Goal: Task Accomplishment & Management: Use online tool/utility

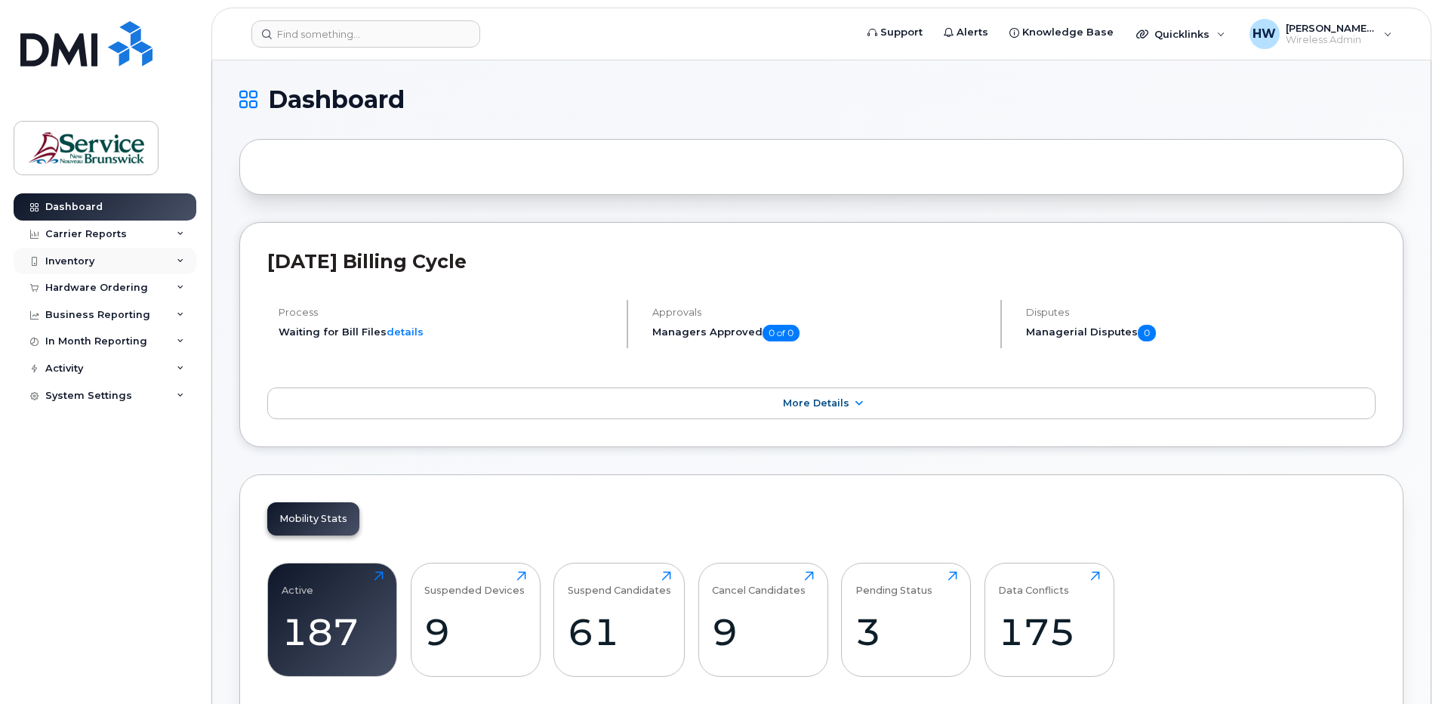
click at [83, 259] on div "Inventory" at bounding box center [69, 261] width 49 height 12
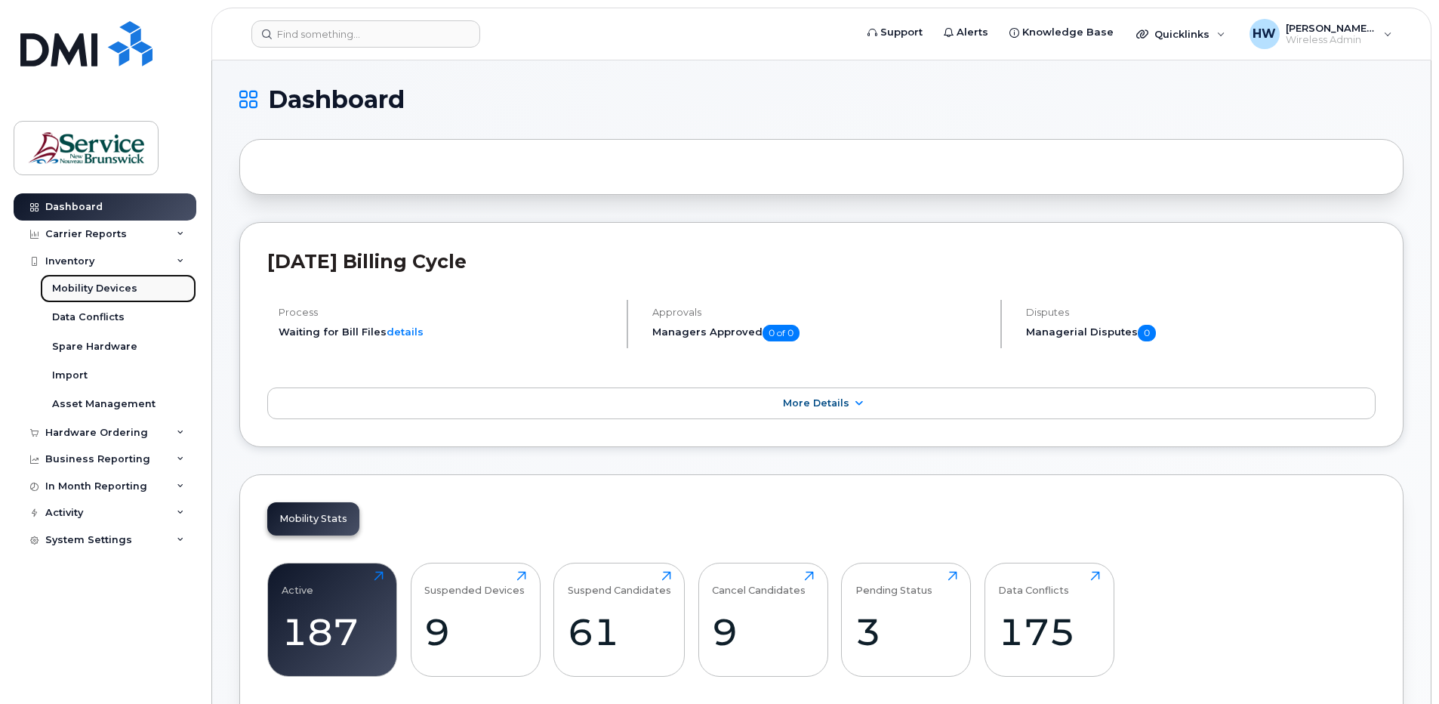
click at [119, 287] on div "Mobility Devices" at bounding box center [94, 289] width 85 height 14
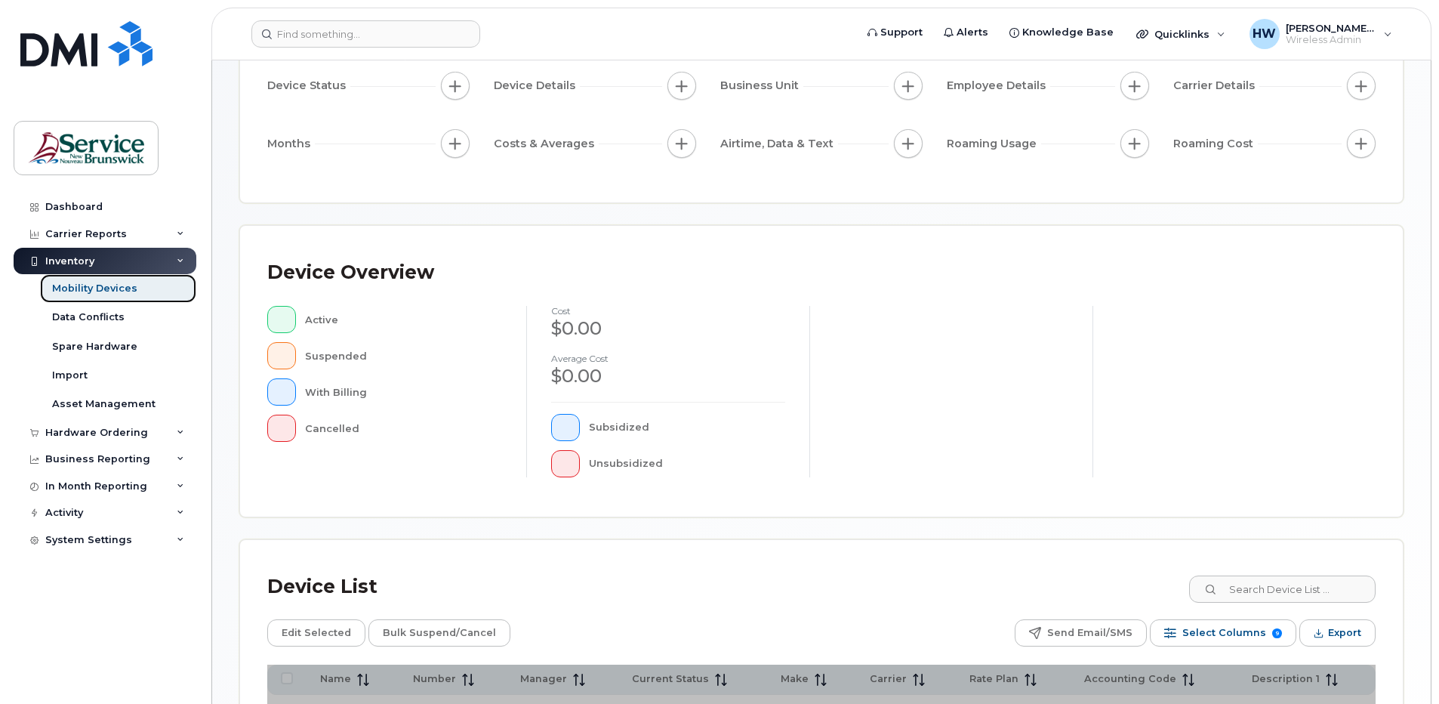
scroll to position [335, 0]
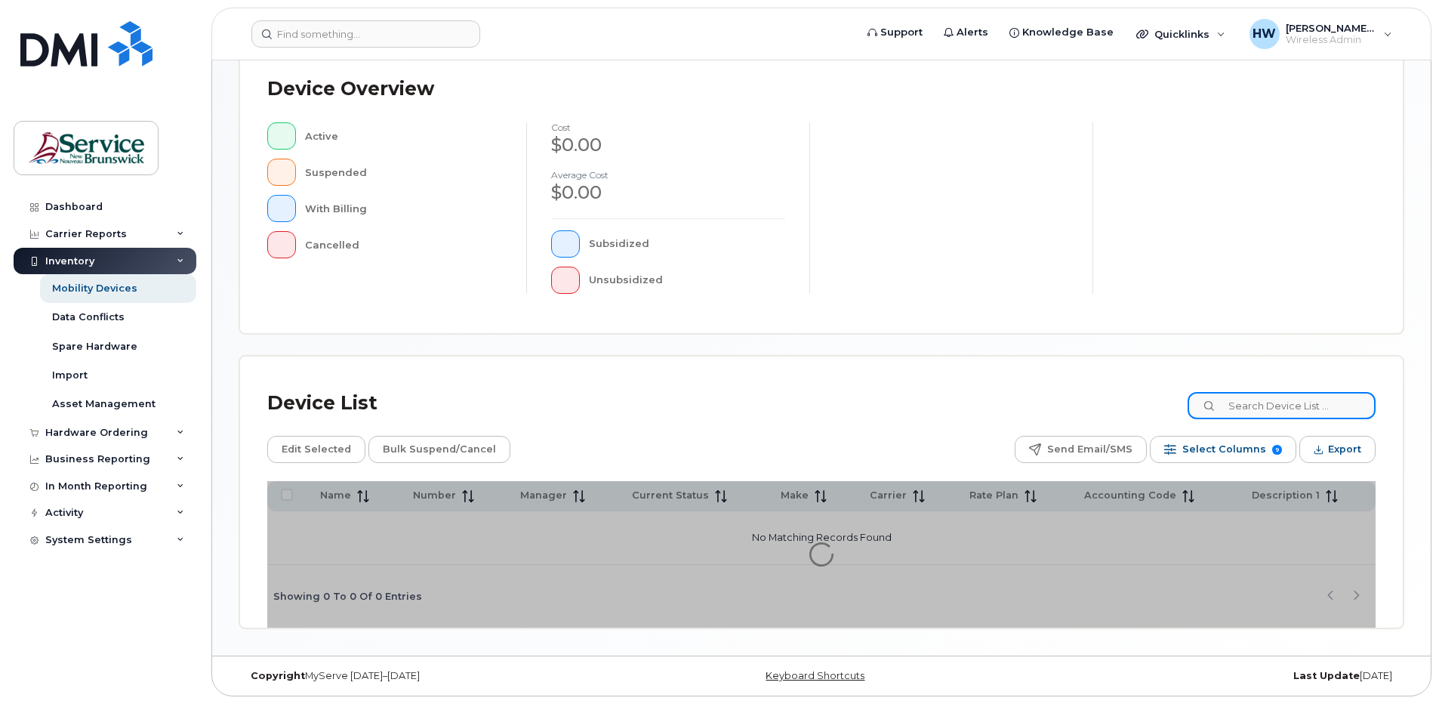
click at [1259, 409] on input at bounding box center [1282, 405] width 188 height 27
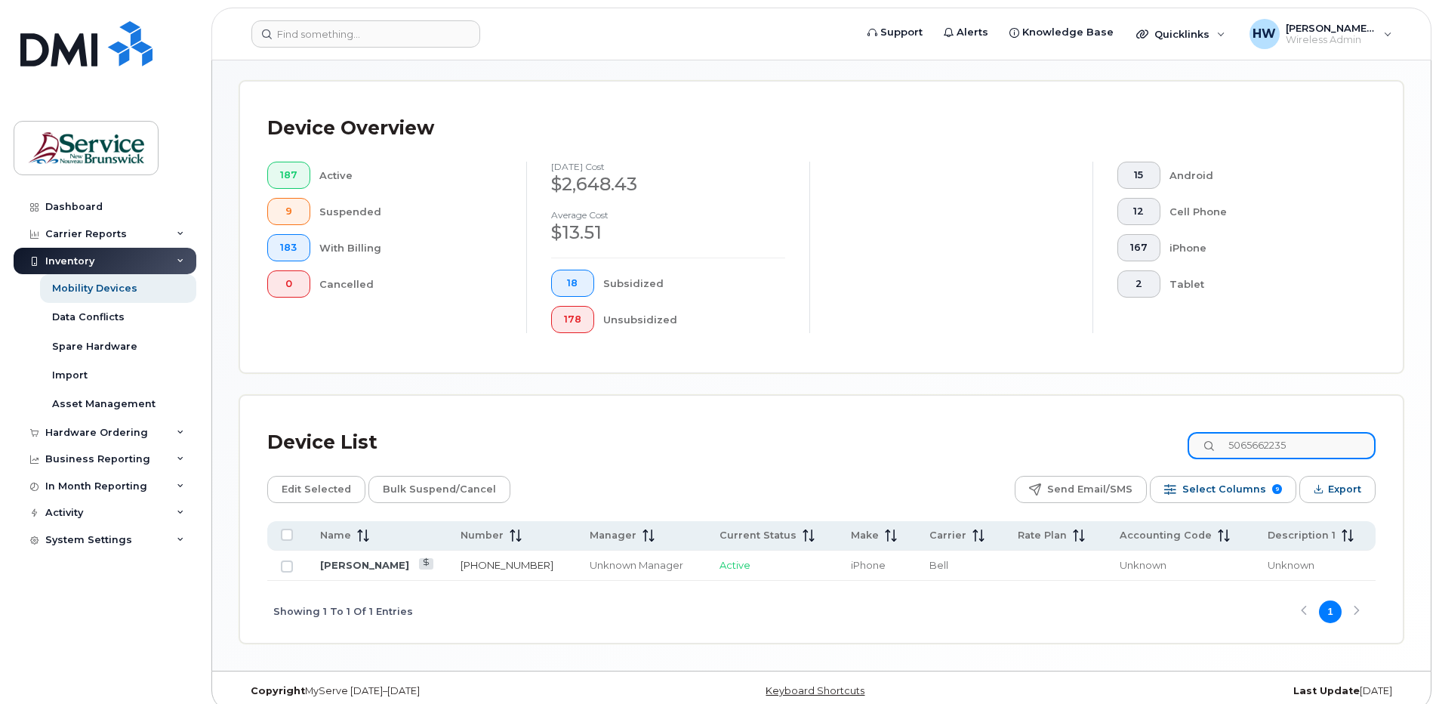
type input "5065662235"
click at [467, 560] on link "506-566-2235" at bounding box center [507, 565] width 93 height 12
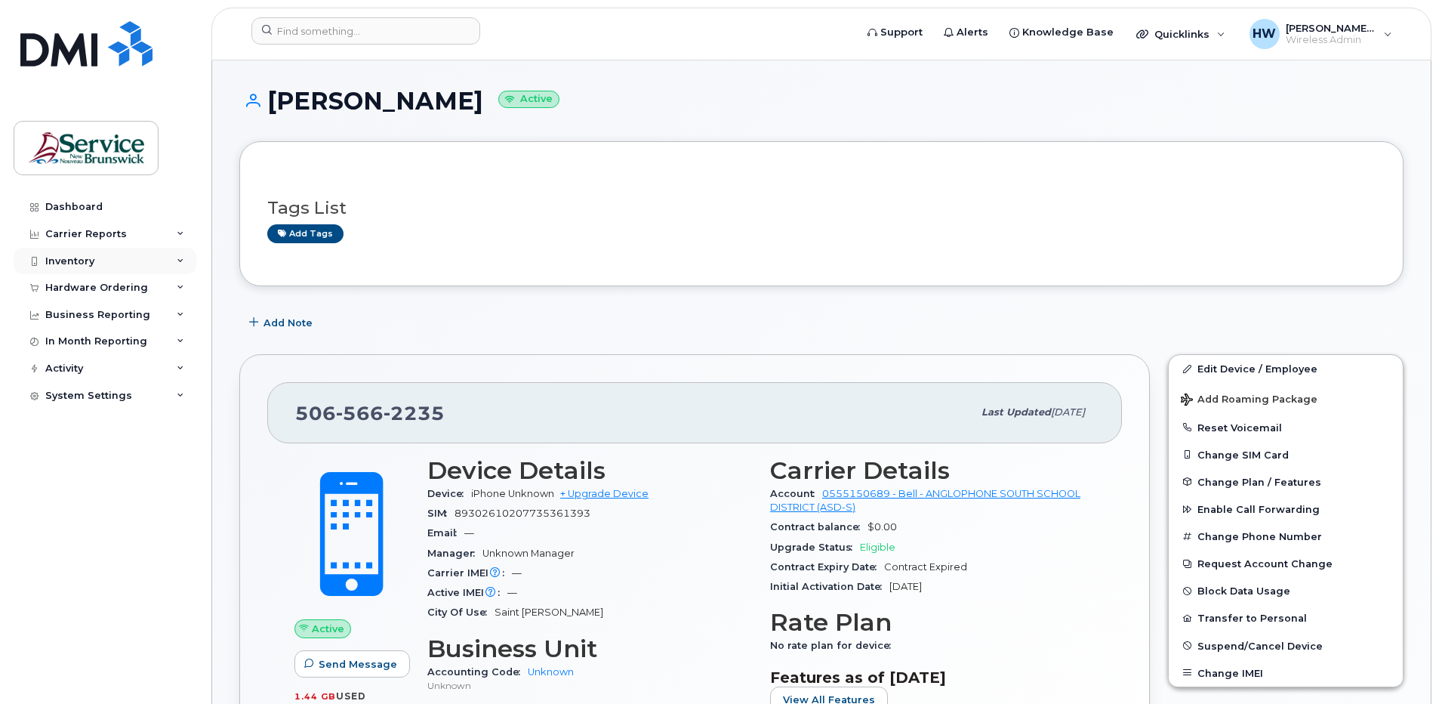
click at [86, 260] on div "Inventory" at bounding box center [69, 261] width 49 height 12
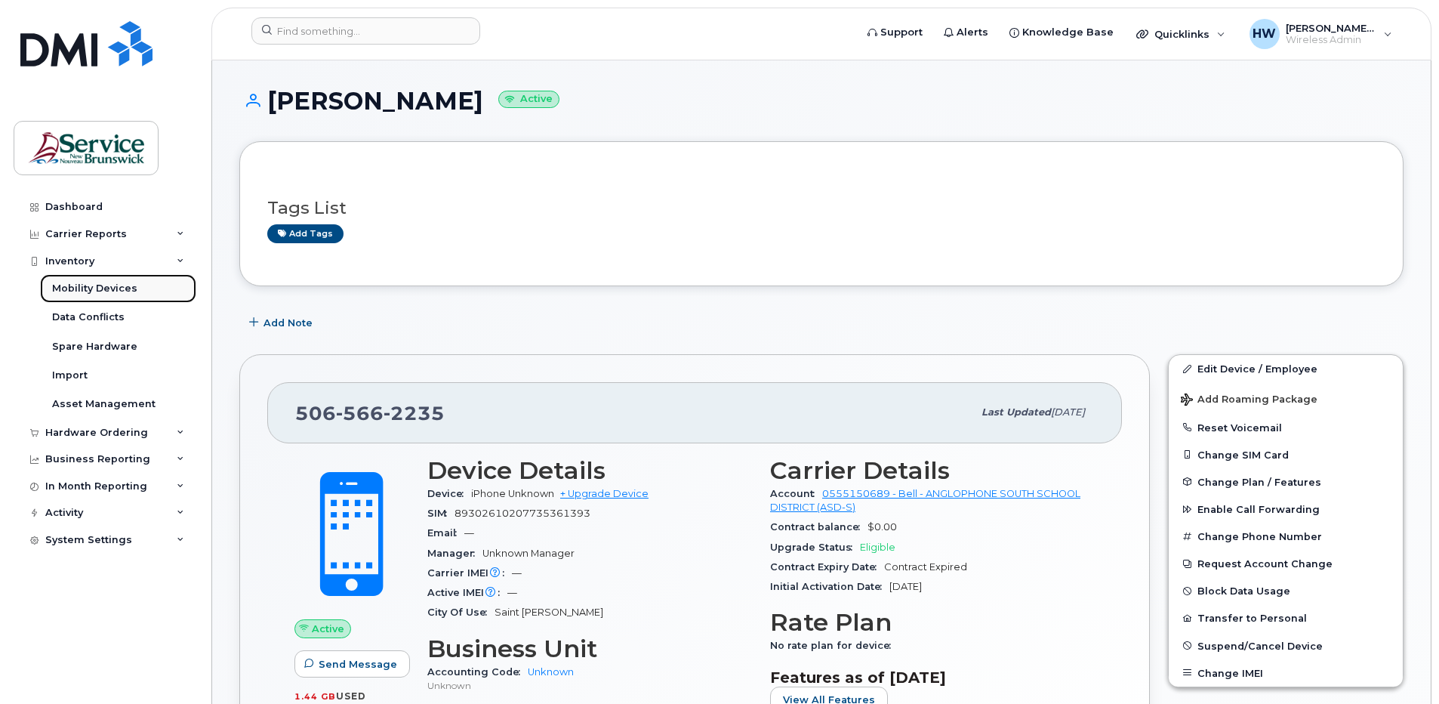
click at [124, 285] on div "Mobility Devices" at bounding box center [94, 289] width 85 height 14
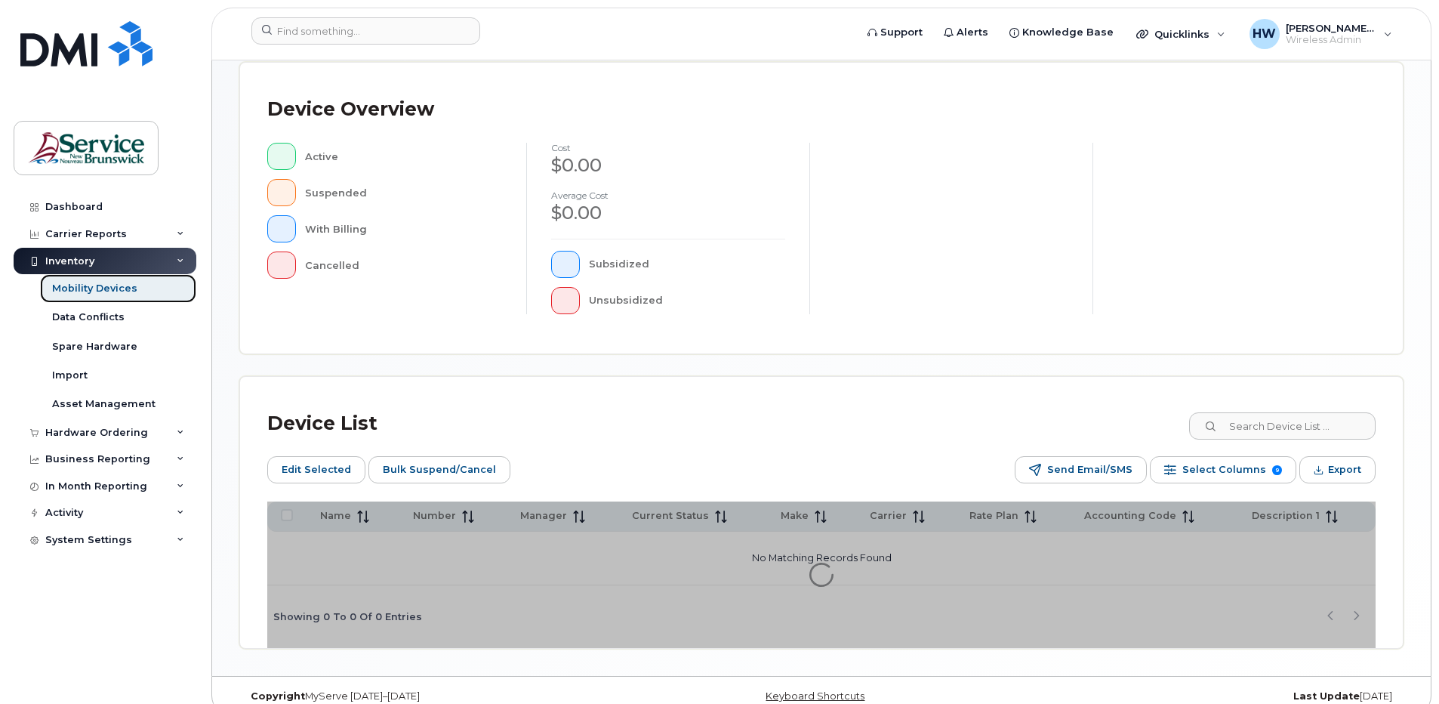
scroll to position [362, 0]
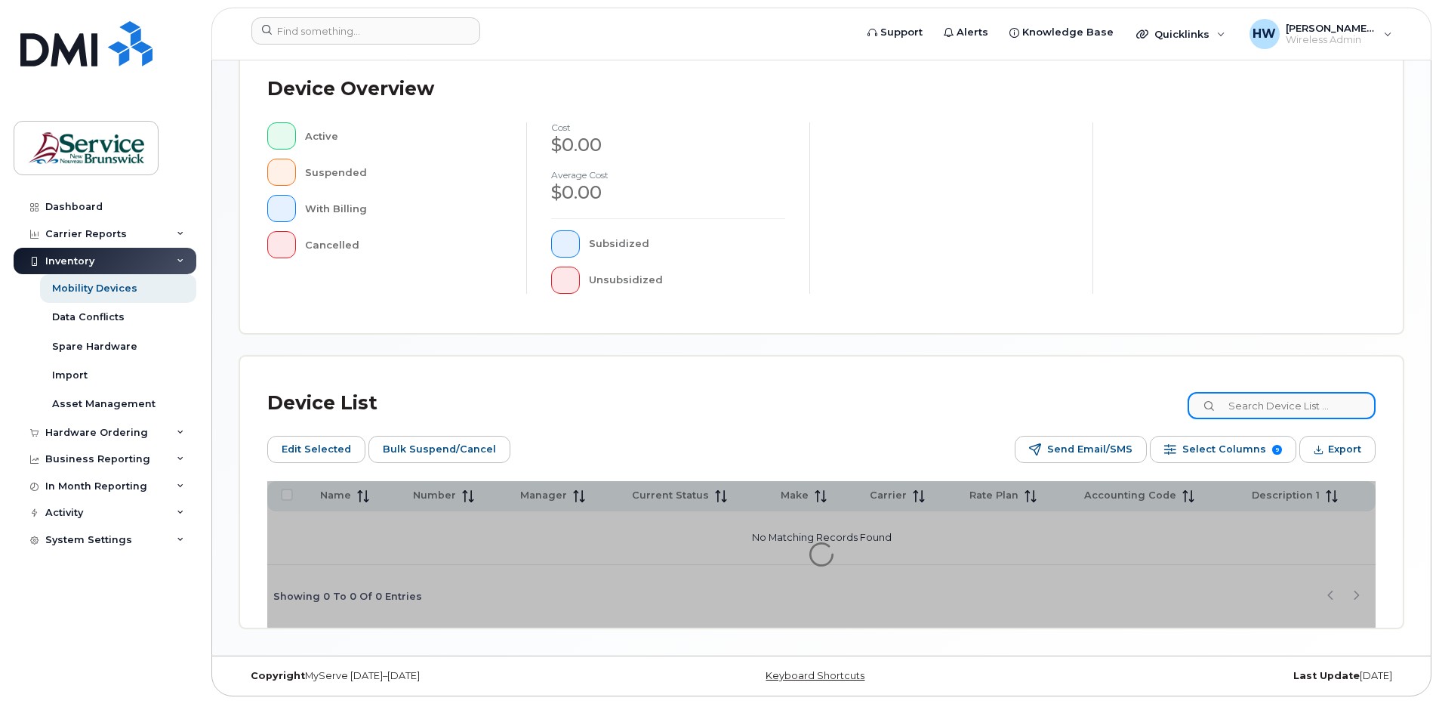
click at [1251, 405] on input at bounding box center [1282, 405] width 188 height 27
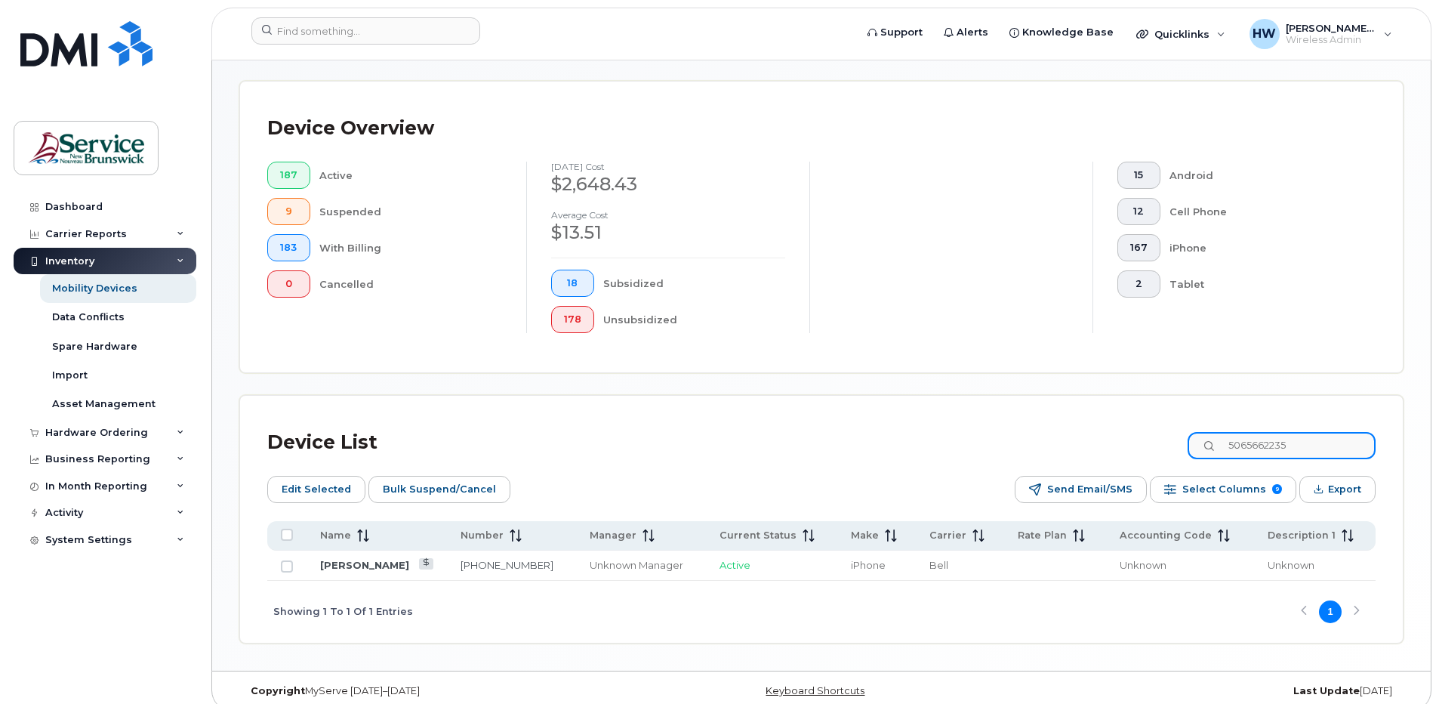
type input "5065662235"
click at [482, 566] on link "506-566-2235" at bounding box center [507, 565] width 93 height 12
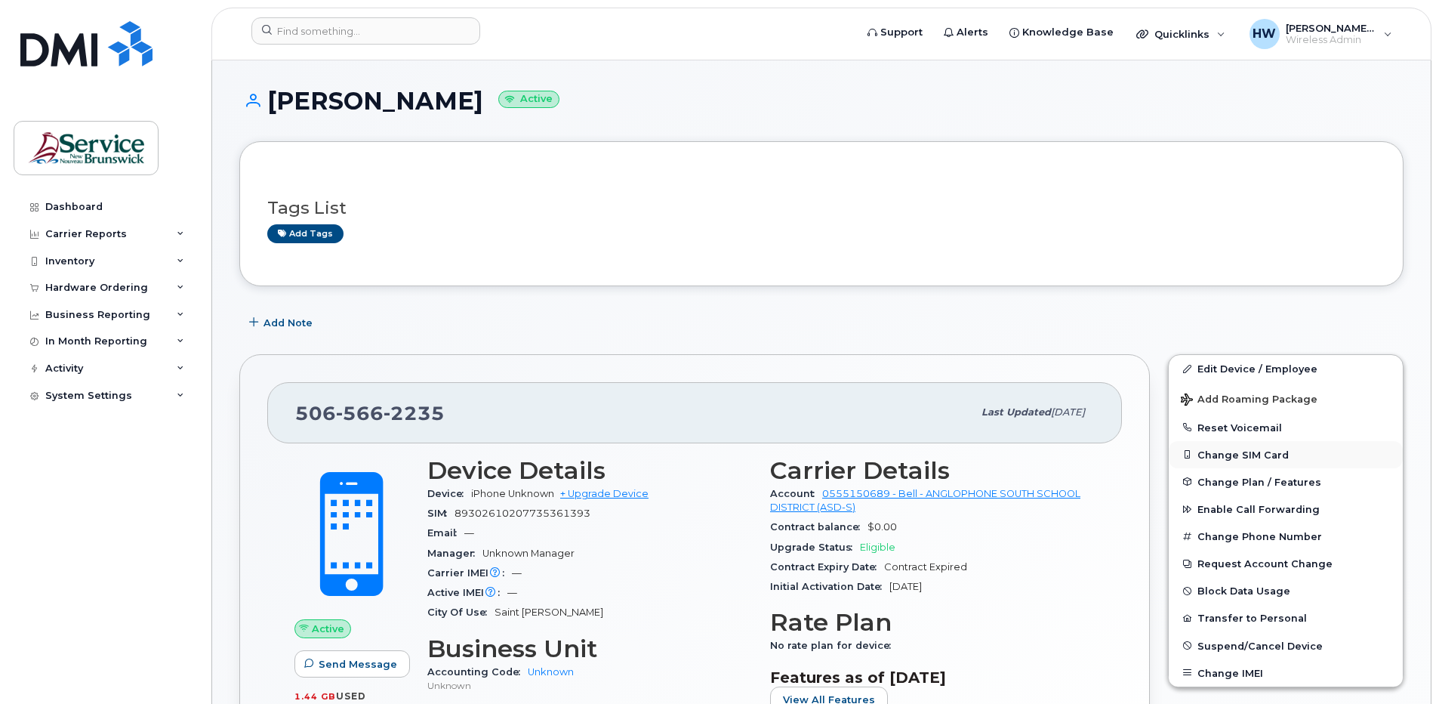
click at [1229, 454] on button "Change SIM Card" at bounding box center [1286, 454] width 234 height 27
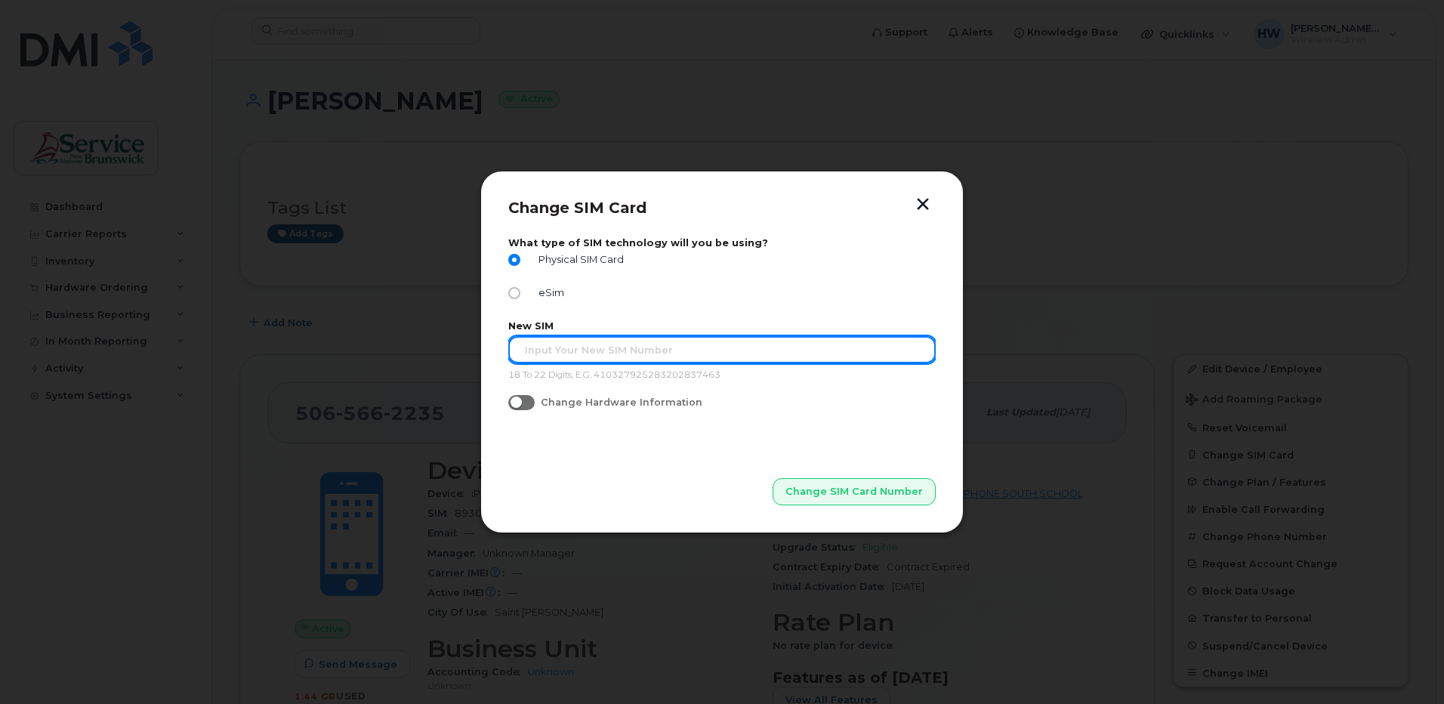
click at [526, 351] on input "text" at bounding box center [721, 349] width 427 height 27
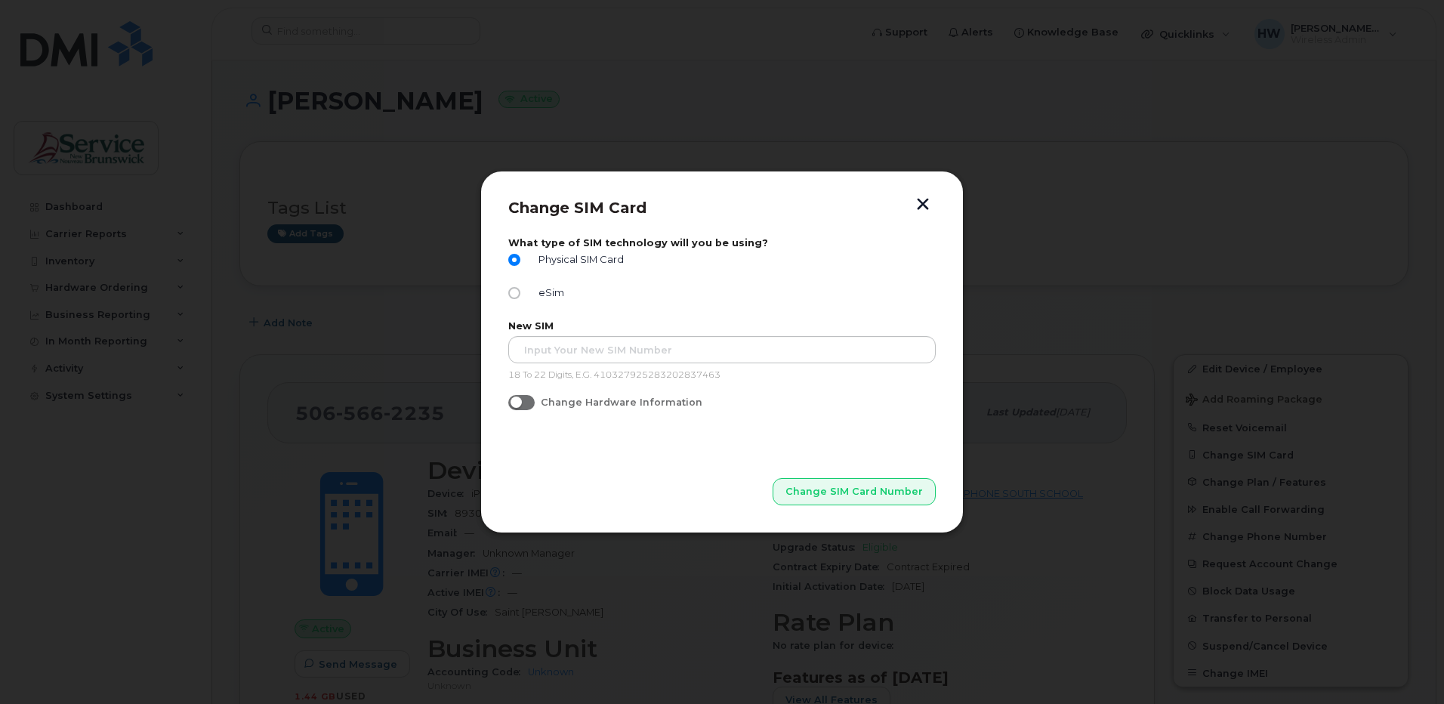
click at [918, 198] on button "button" at bounding box center [922, 206] width 23 height 16
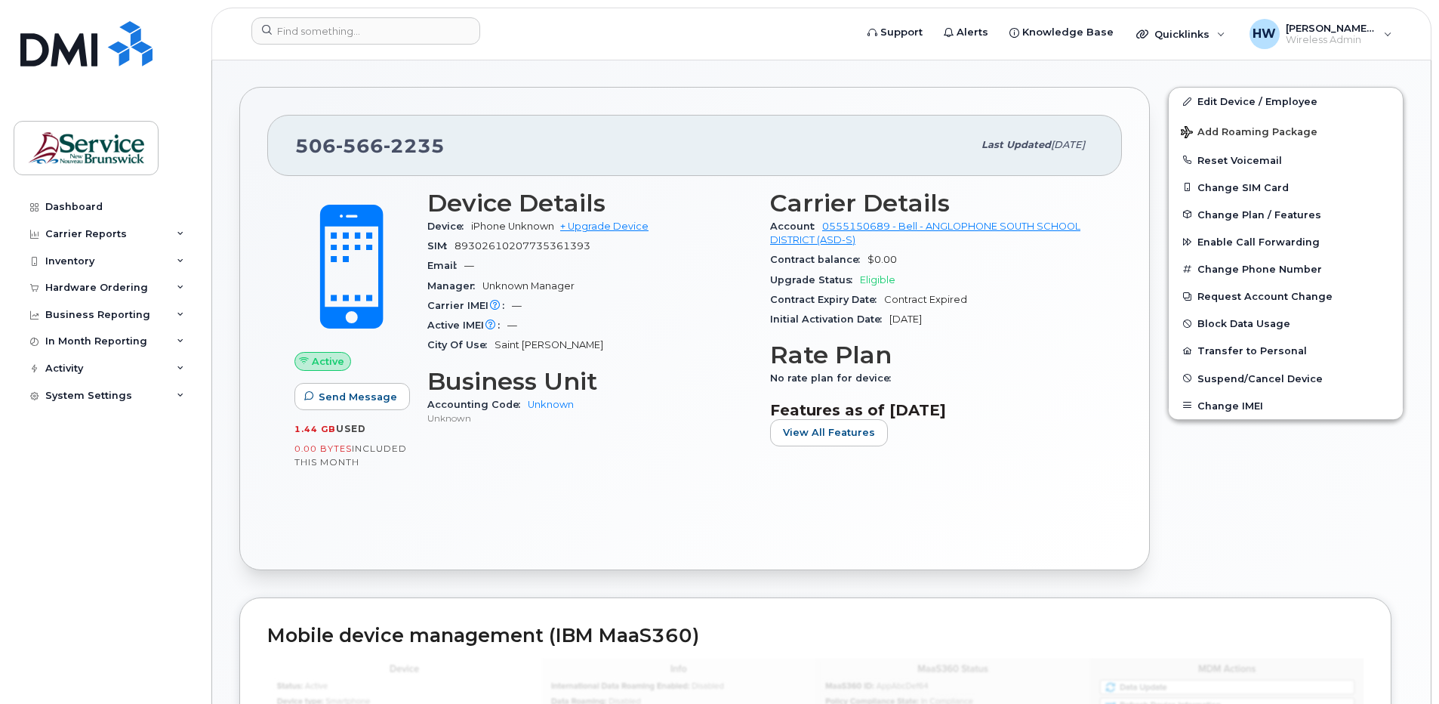
scroll to position [241, 0]
